Goal: Information Seeking & Learning: Learn about a topic

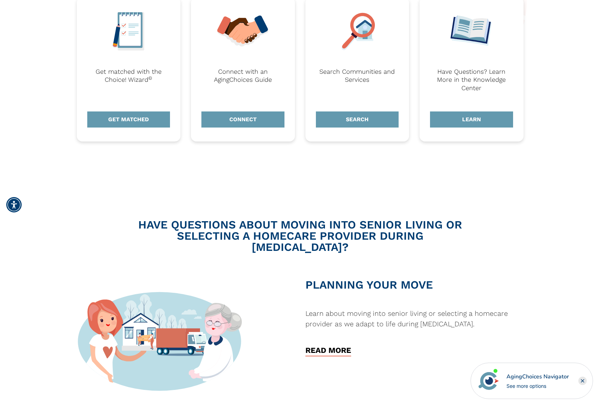
scroll to position [233, 0]
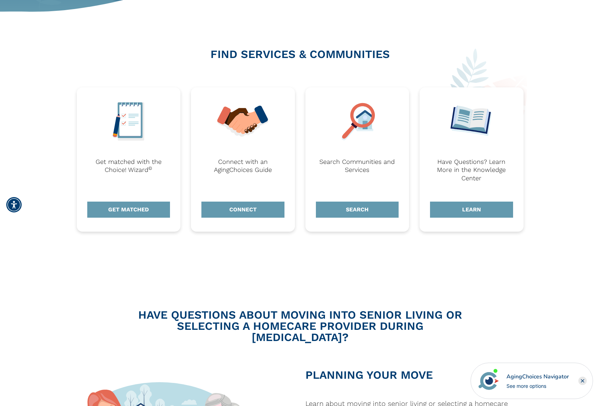
click at [360, 218] on div "Search Communities and Services SEARCH" at bounding box center [358, 159] width 104 height 144
click at [362, 210] on link "SEARCH" at bounding box center [357, 210] width 83 height 16
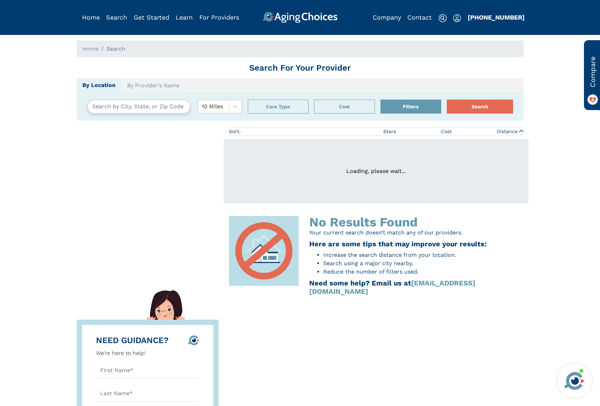
type input "Van Nuys, California, USA 91401"
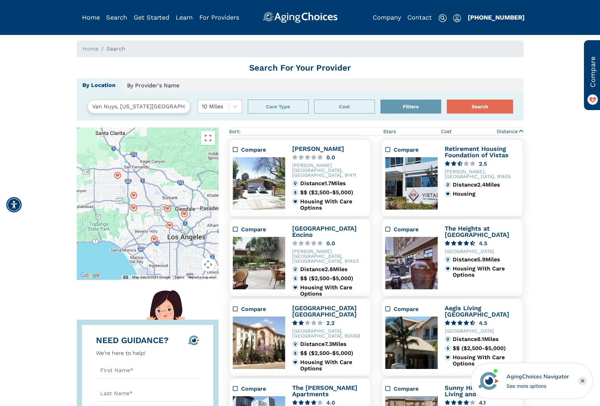
click at [156, 81] on link "By Provider's Name" at bounding box center [153, 85] width 64 height 15
drag, startPoint x: 148, startPoint y: 100, endPoint x: 147, endPoint y: 105, distance: 5.3
click at [148, 100] on input "text" at bounding box center [164, 107] width 155 height 14
type input "home health"
click at [447, 100] on button "Search" at bounding box center [480, 107] width 66 height 14
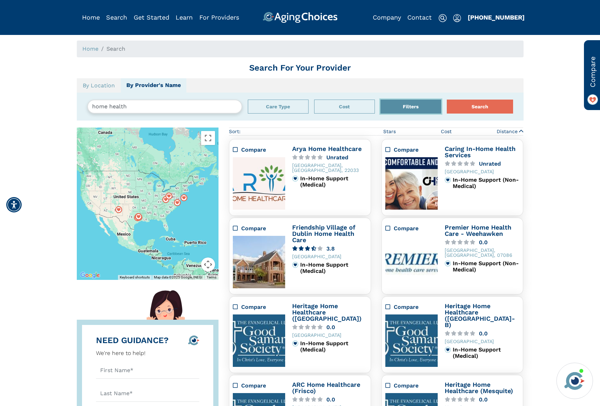
click at [415, 108] on button "Filters" at bounding box center [411, 107] width 61 height 14
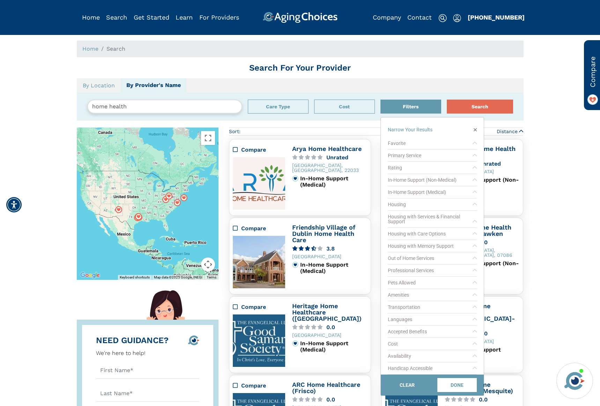
click at [533, 97] on div "Home Search Search For Your Provider By Location By Provider's Name home health…" at bounding box center [300, 313] width 590 height 544
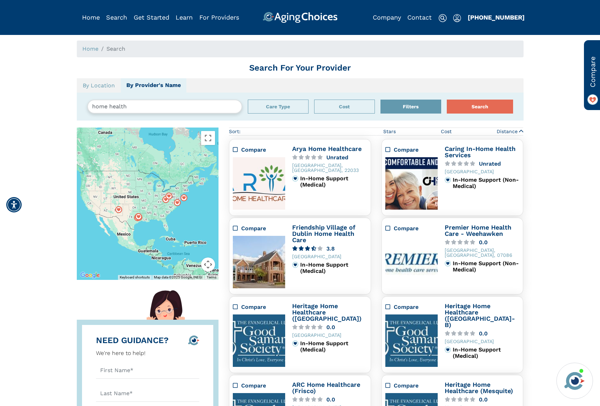
click at [178, 102] on input "home health" at bounding box center [164, 107] width 155 height 14
click at [92, 209] on div "Zoom To Heritage Home Healthcare (Fort Worth-B) 0.0 Heritage Home Healthcare (F…" at bounding box center [148, 203] width 142 height 152
click at [92, 207] on div "Zoom To Heritage Home Healthcare (Fort Worth-B) 0.0 Heritage Home Healthcare (F…" at bounding box center [148, 203] width 142 height 152
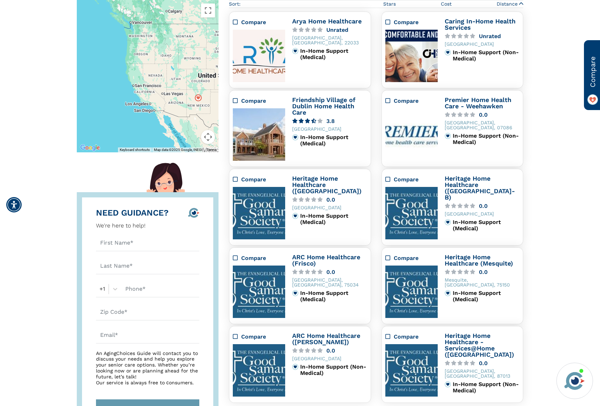
drag, startPoint x: 121, startPoint y: 115, endPoint x: 181, endPoint y: 131, distance: 62.5
click at [181, 131] on div "Zoom To ARC Home Healthcare (Denton) 0.0 ARC Home Healthcare (Frisco) 0.0 Herit…" at bounding box center [148, 76] width 142 height 152
click at [139, 92] on div "Zoom To ARC Home Healthcare (Denton) 0.0 ARC Home Healthcare (Frisco) 0.0 Herit…" at bounding box center [148, 76] width 142 height 152
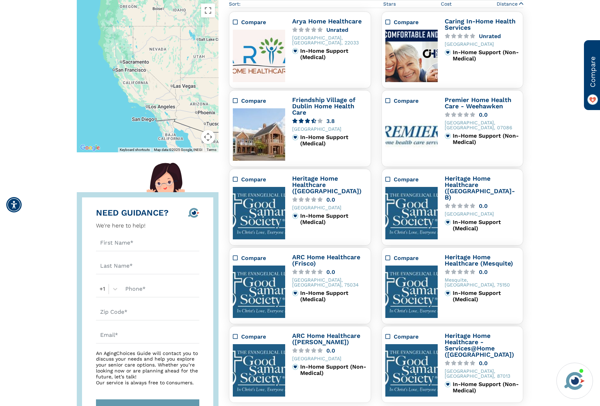
drag, startPoint x: 168, startPoint y: 104, endPoint x: 154, endPoint y: 95, distance: 16.5
click at [154, 95] on div "Zoom To ARC Home Healthcare (Denton) 0.0 ARC Home Healthcare (Frisco) 0.0 Herit…" at bounding box center [148, 76] width 142 height 152
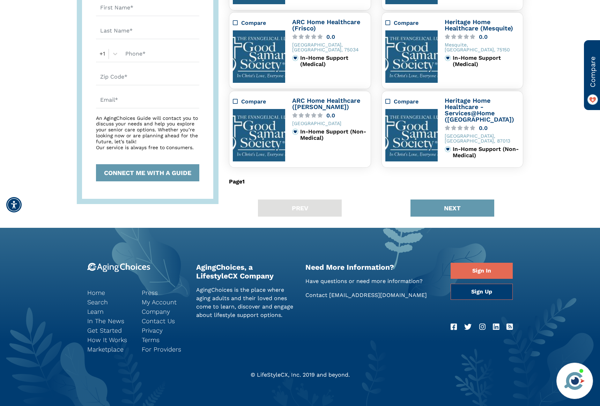
scroll to position [371, 0]
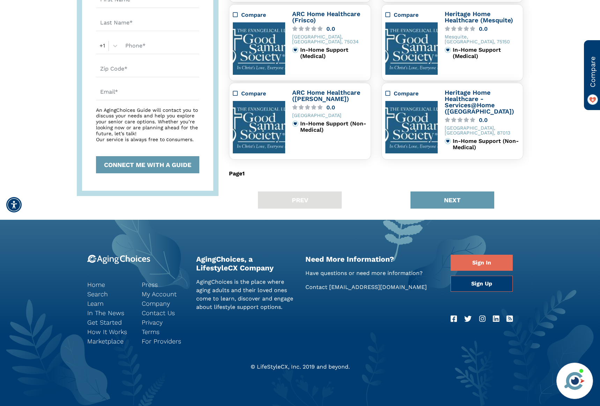
click at [390, 245] on div "Home Search Learn In The News Get Started How It Works Marketplace Press My Acc…" at bounding box center [300, 312] width 437 height 151
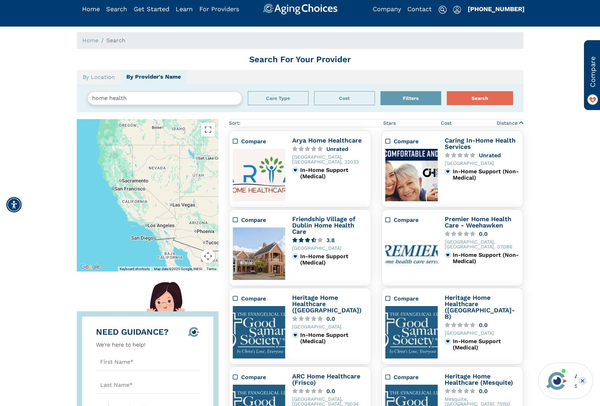
scroll to position [0, 0]
